Goal: Transaction & Acquisition: Purchase product/service

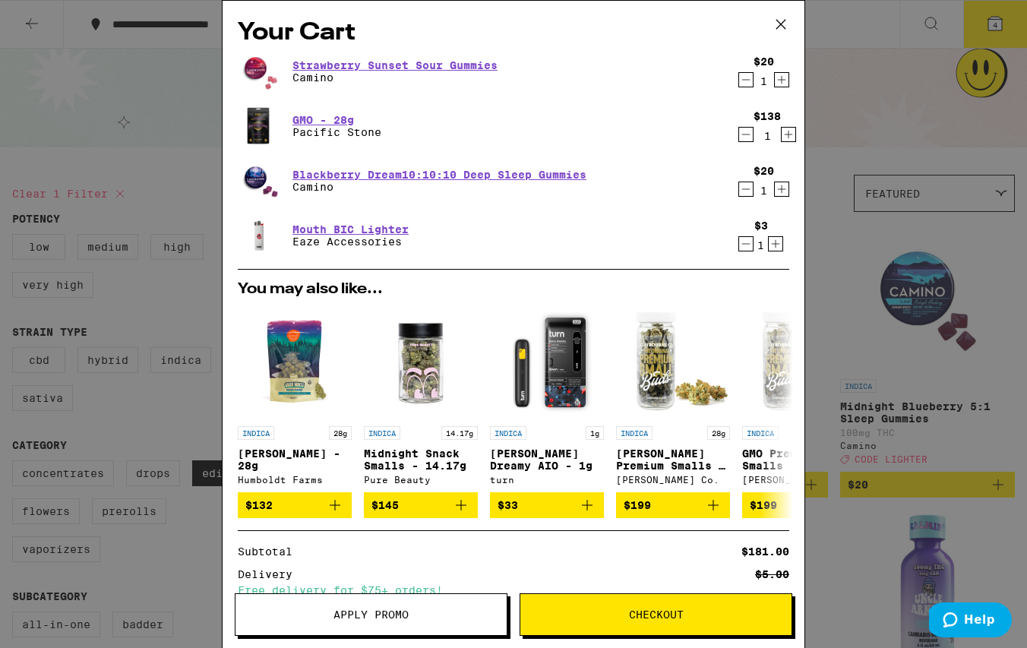
click at [783, 21] on icon at bounding box center [780, 24] width 23 height 23
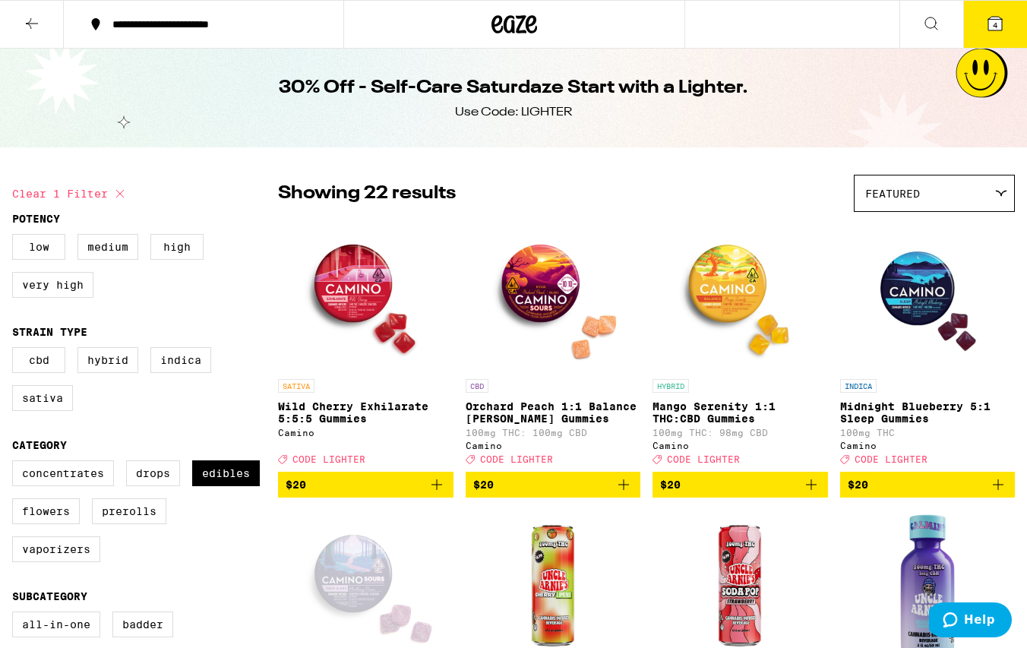
click at [992, 23] on span "4" at bounding box center [994, 25] width 5 height 9
